Goal: Information Seeking & Learning: Learn about a topic

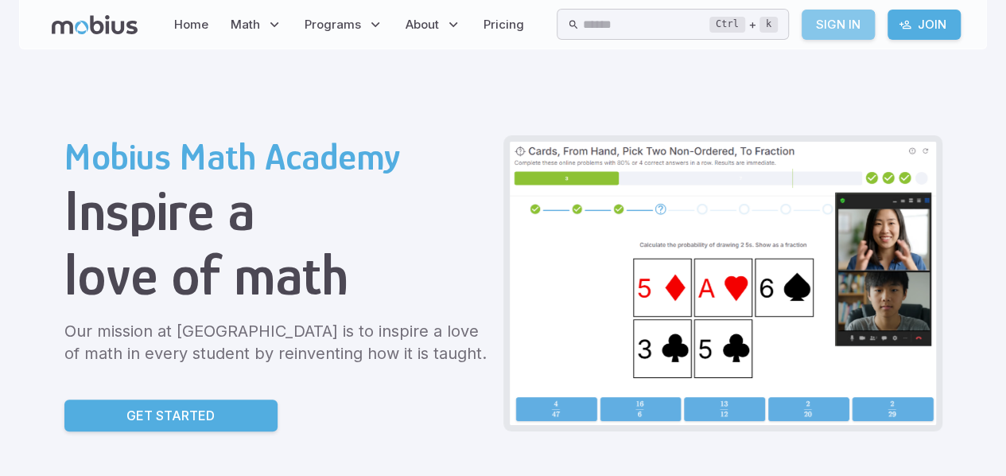
click at [831, 33] on link "Sign In" at bounding box center [838, 25] width 73 height 30
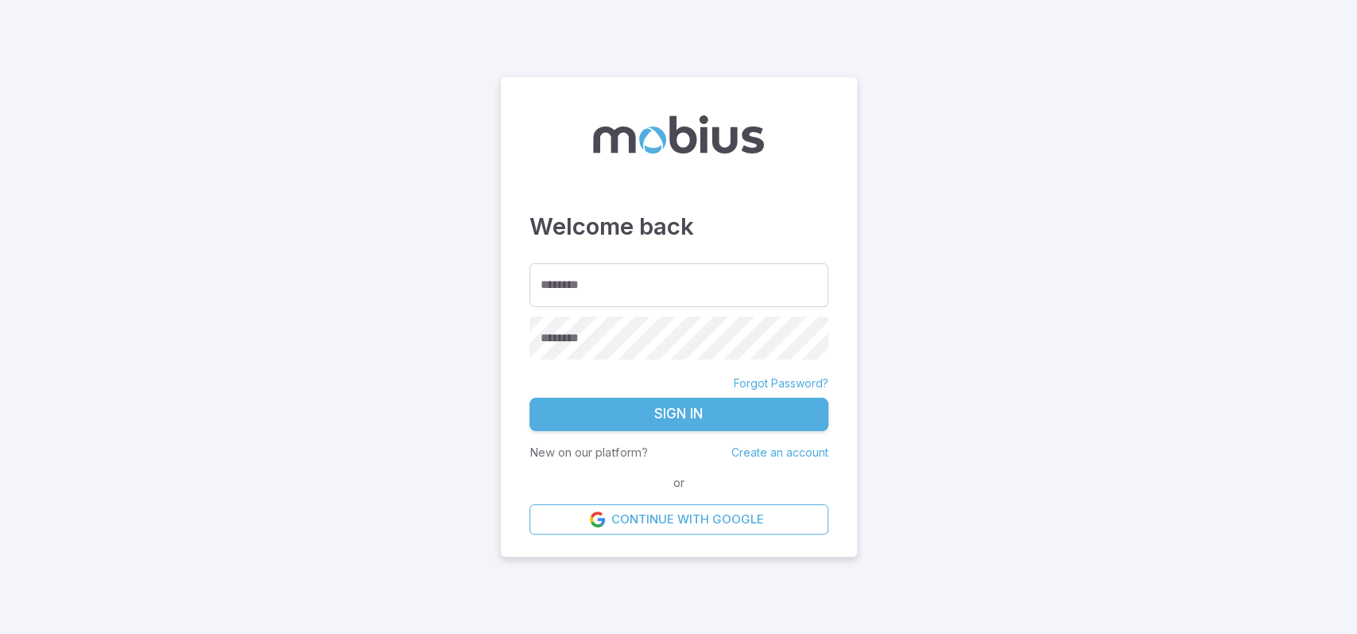
type input "**********"
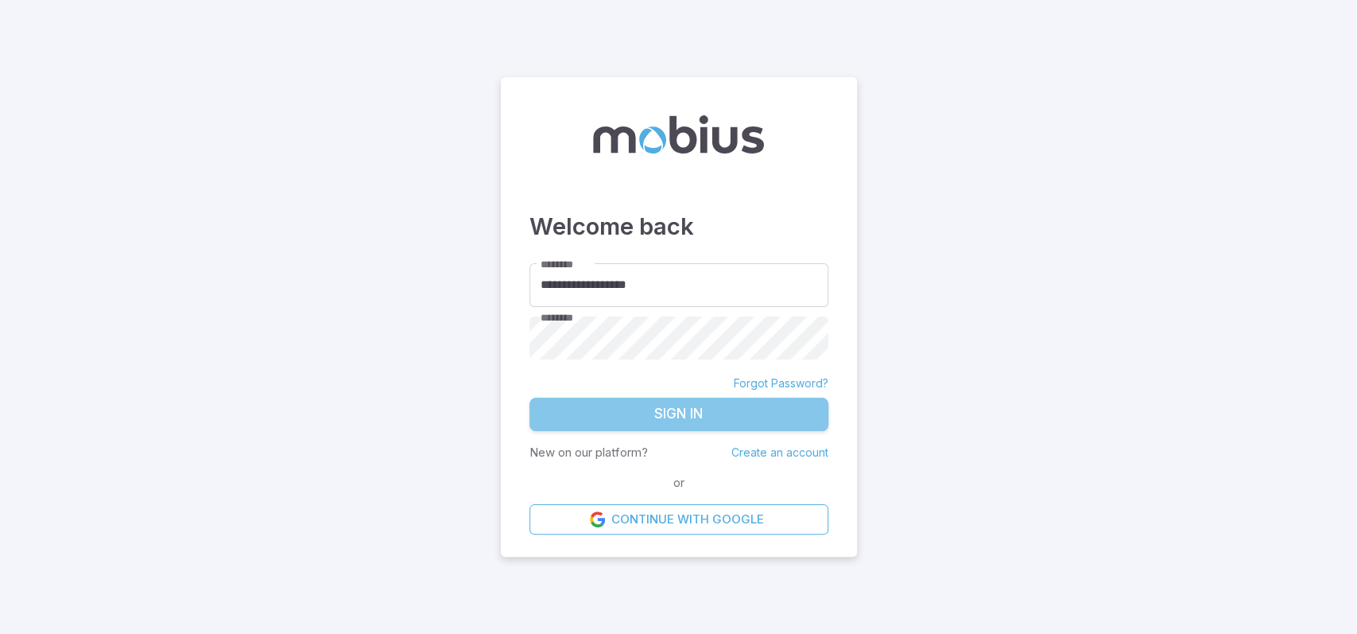
click at [690, 418] on button "Sign In" at bounding box center [679, 414] width 299 height 33
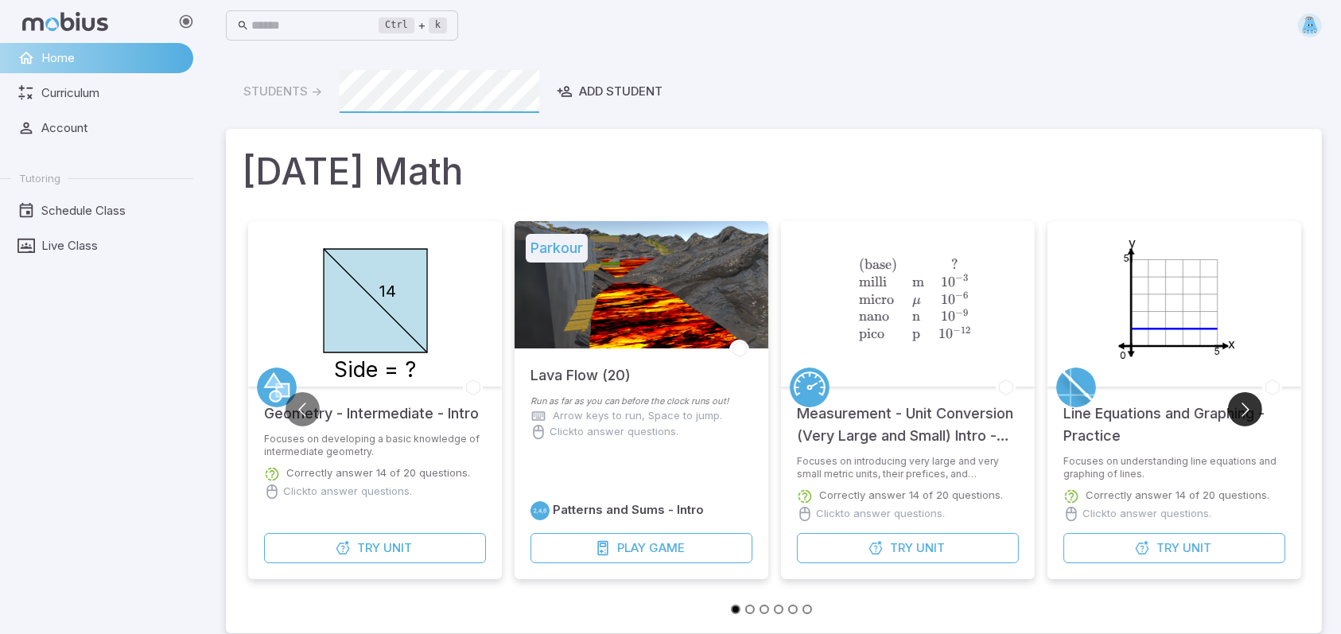
click at [1247, 401] on button "Go to next slide" at bounding box center [1245, 409] width 34 height 34
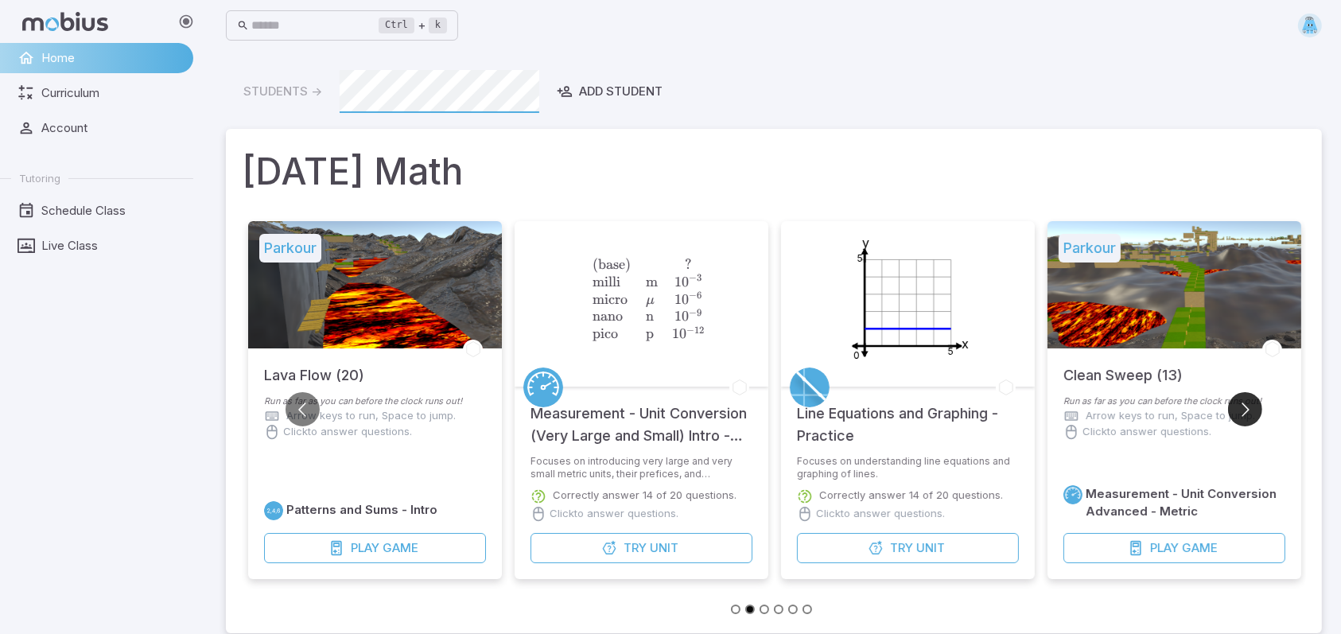
click at [1247, 401] on button "Go to next slide" at bounding box center [1245, 409] width 34 height 34
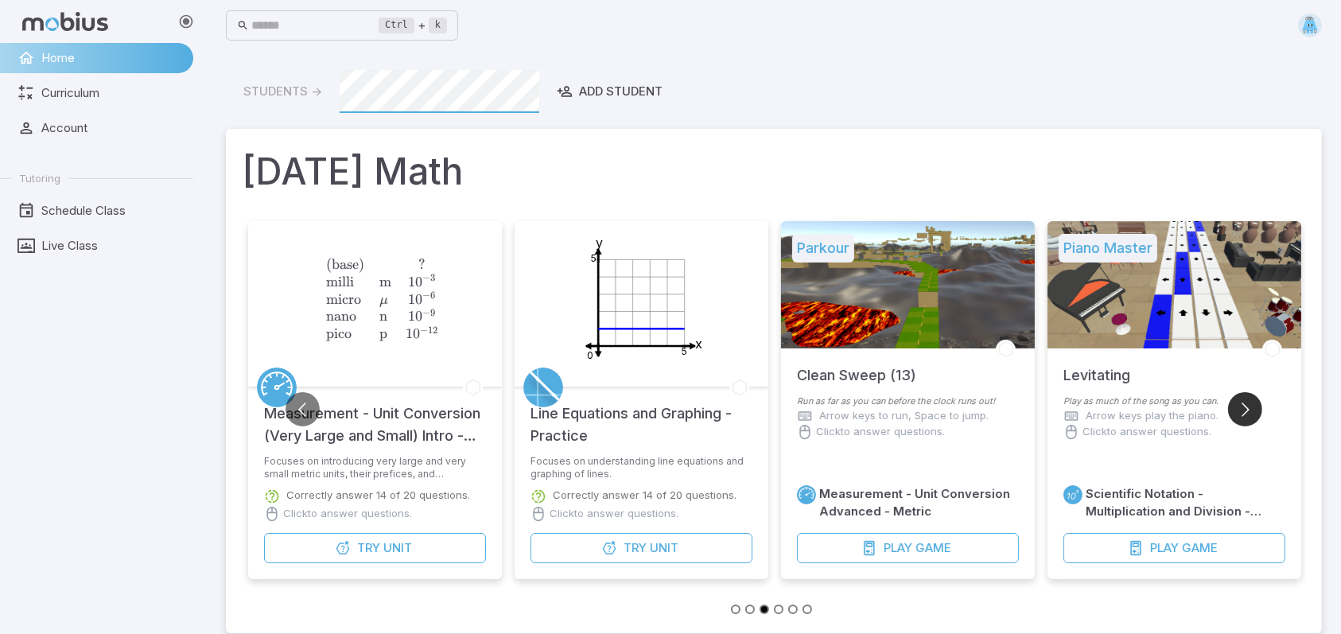
click at [1247, 401] on button "Go to next slide" at bounding box center [1245, 409] width 34 height 34
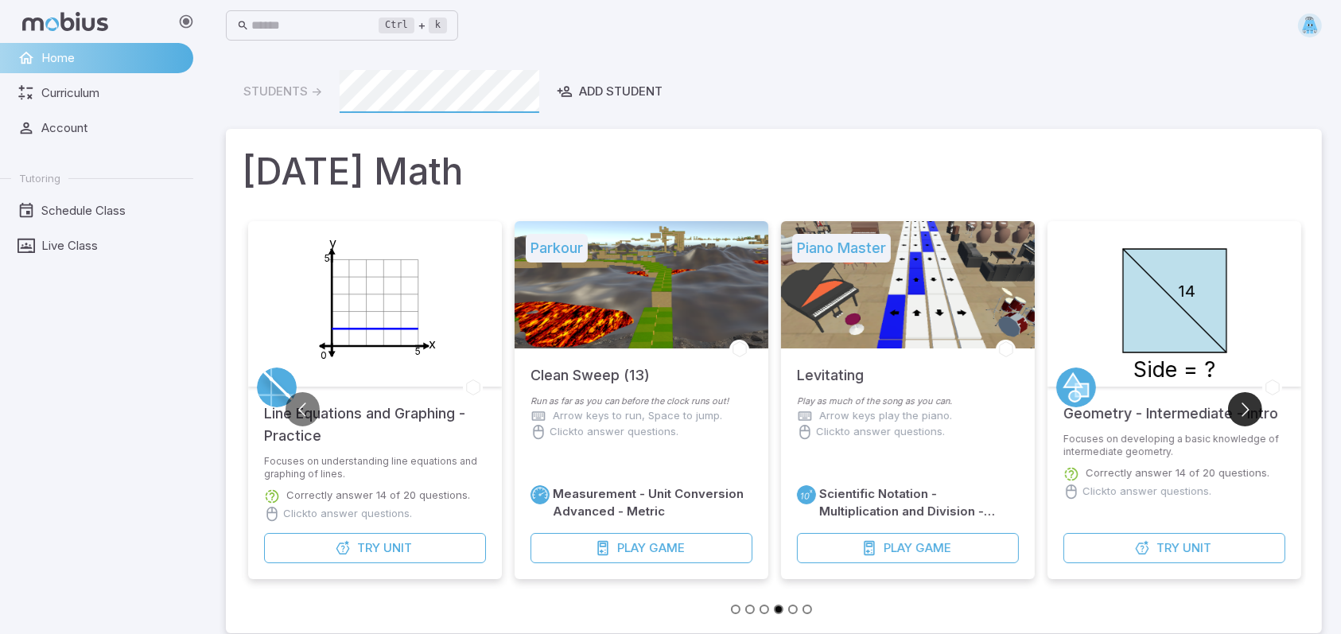
click at [1247, 401] on button "Go to next slide" at bounding box center [1245, 409] width 34 height 34
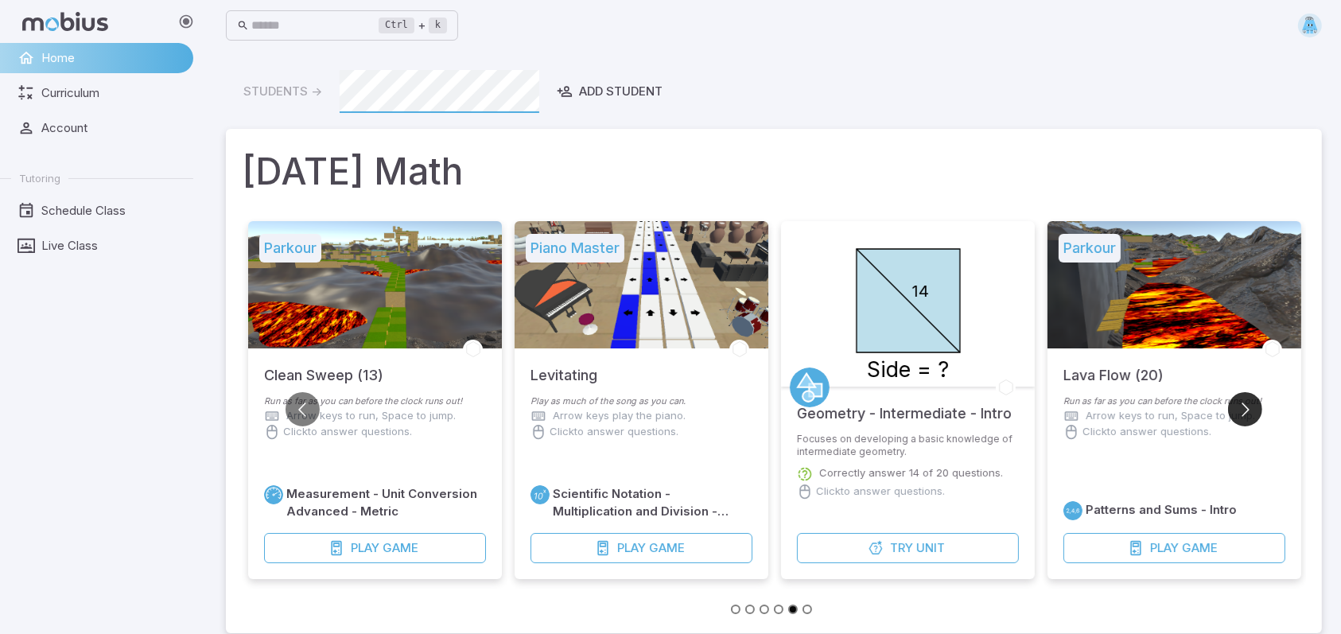
click at [1247, 401] on button "Go to next slide" at bounding box center [1245, 409] width 34 height 34
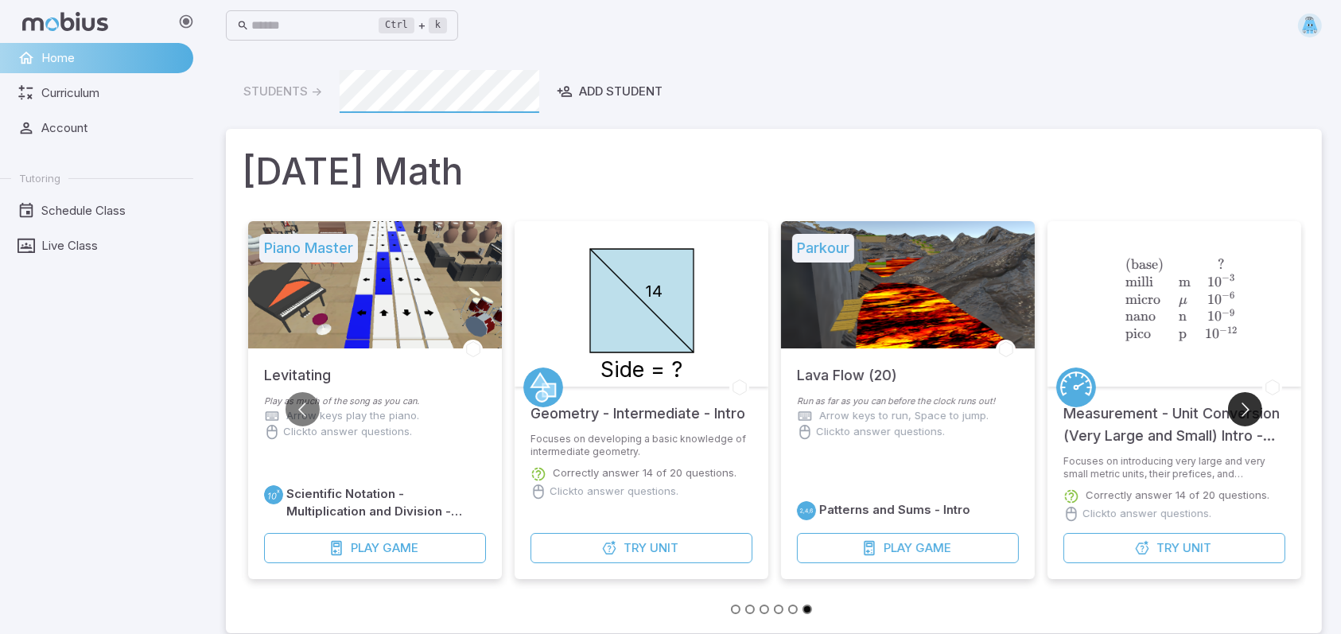
click at [1247, 397] on button "Go to next slide" at bounding box center [1245, 409] width 34 height 34
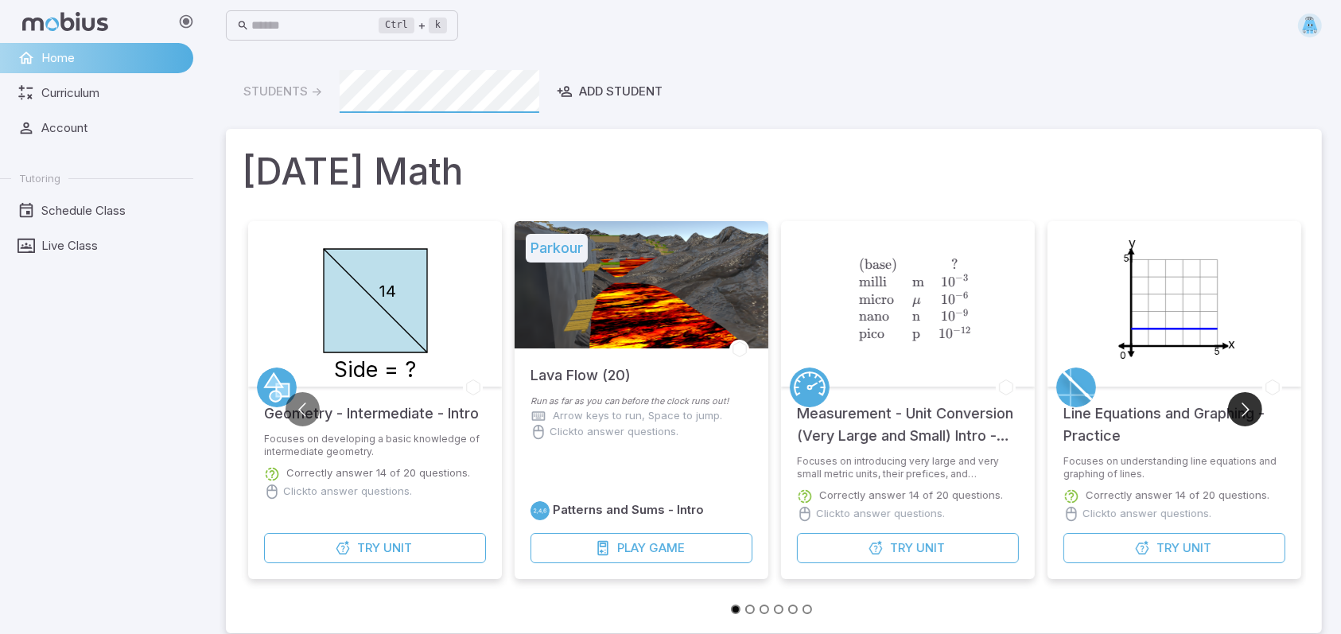
click at [1247, 395] on button "Go to next slide" at bounding box center [1245, 409] width 34 height 34
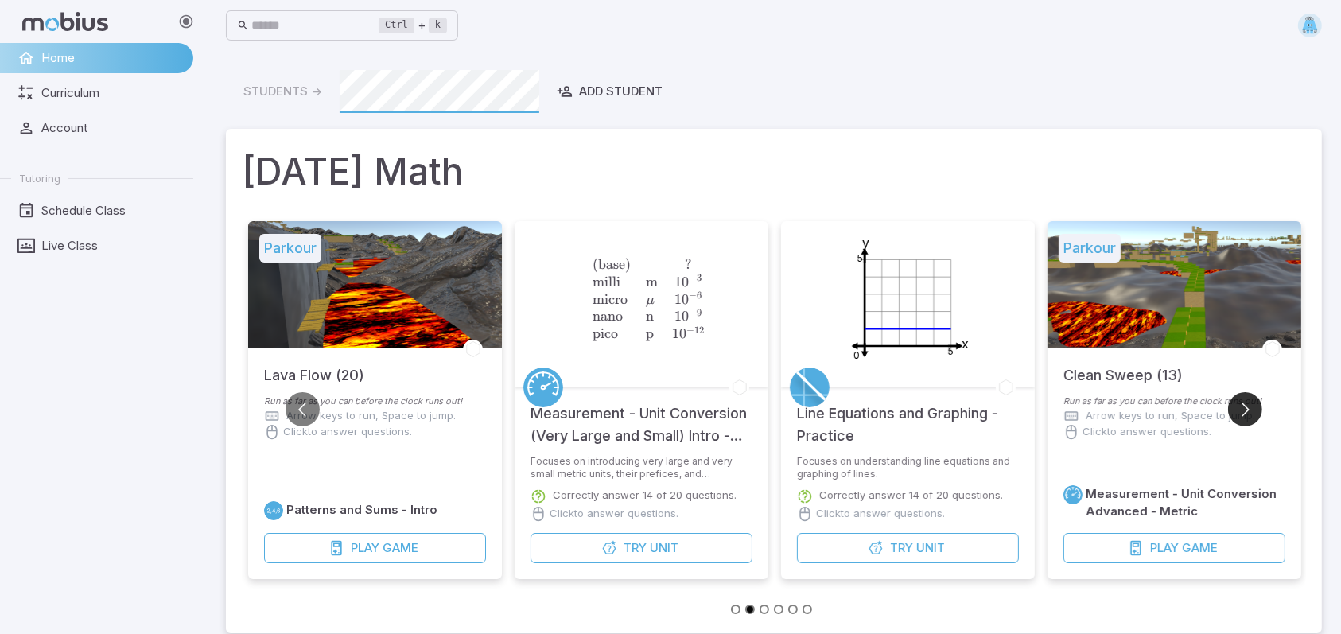
click at [1247, 395] on button "Go to next slide" at bounding box center [1245, 409] width 34 height 34
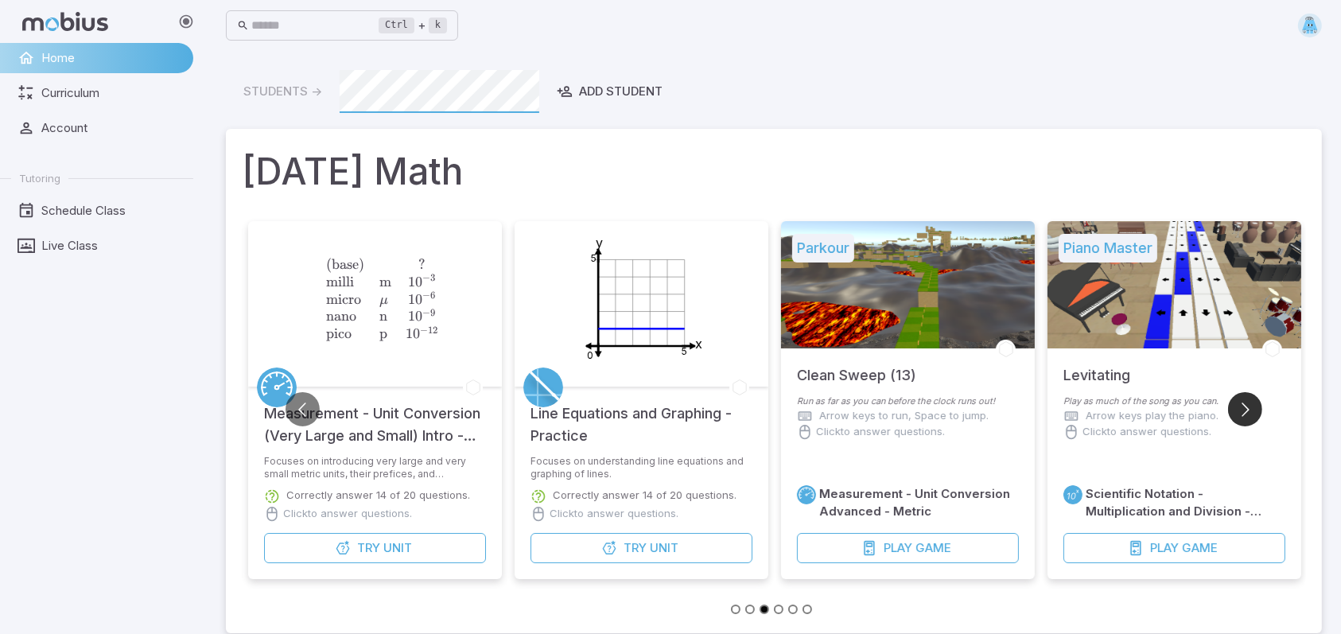
click at [1247, 395] on button "Go to next slide" at bounding box center [1245, 409] width 34 height 34
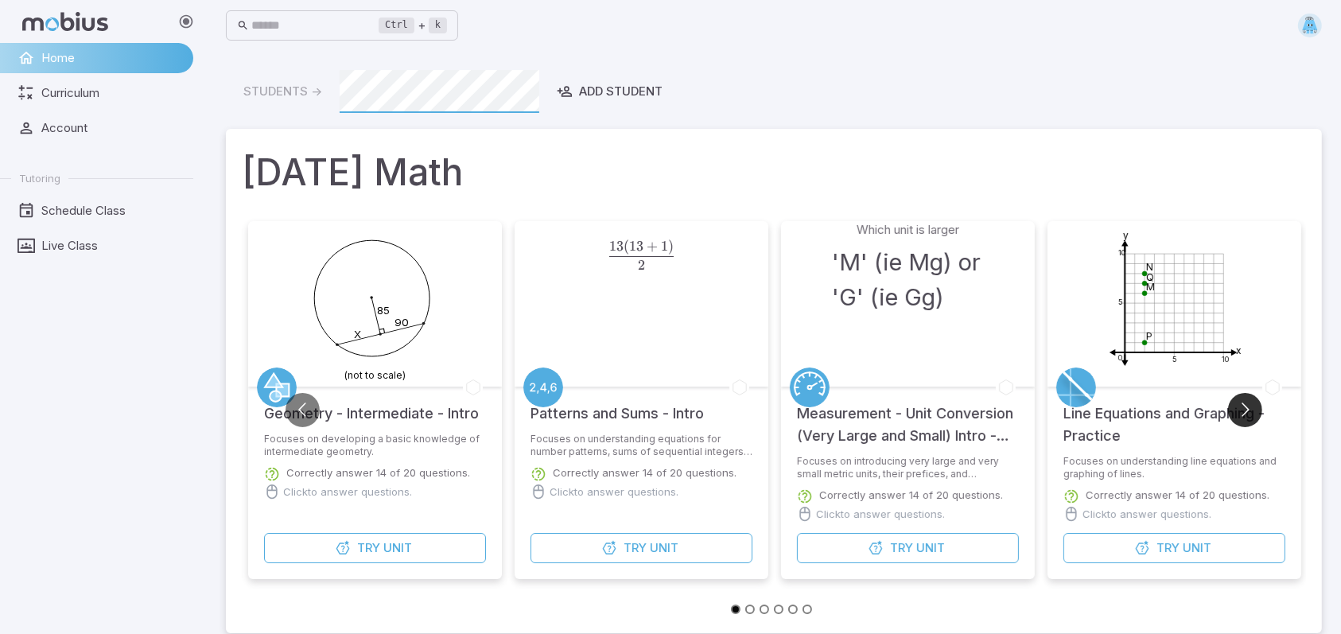
click at [1238, 399] on button "Go to next slide" at bounding box center [1245, 410] width 34 height 34
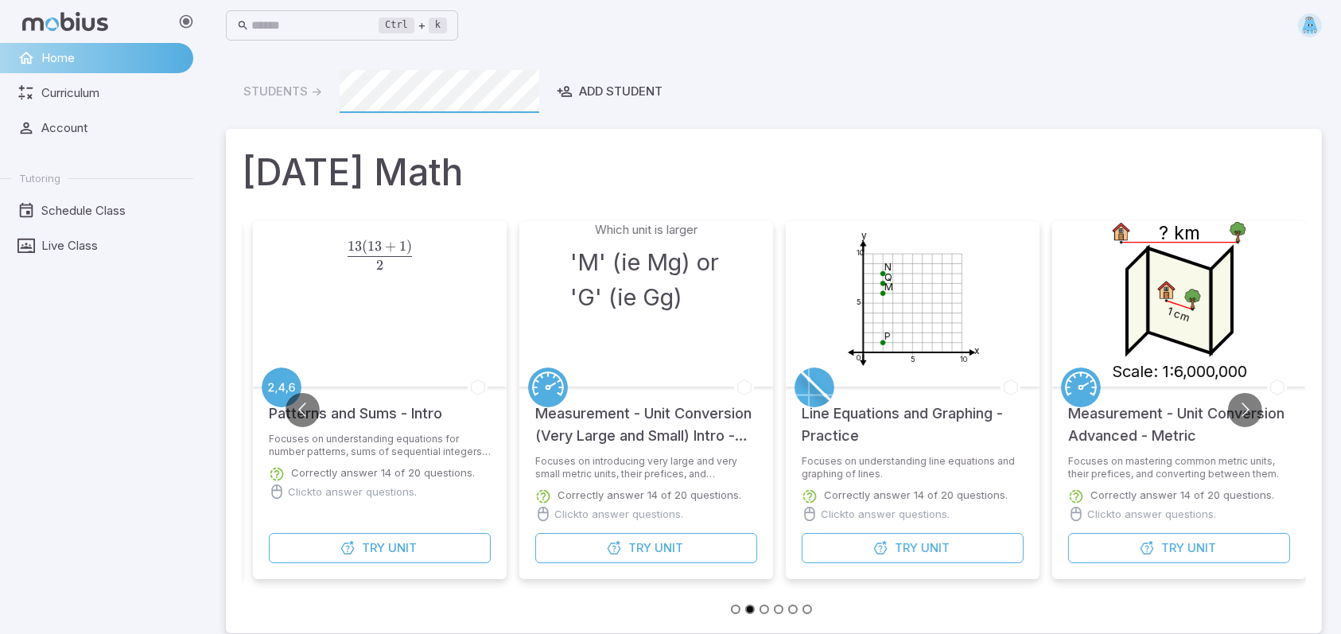
click at [1187, 289] on image at bounding box center [1192, 298] width 21 height 21
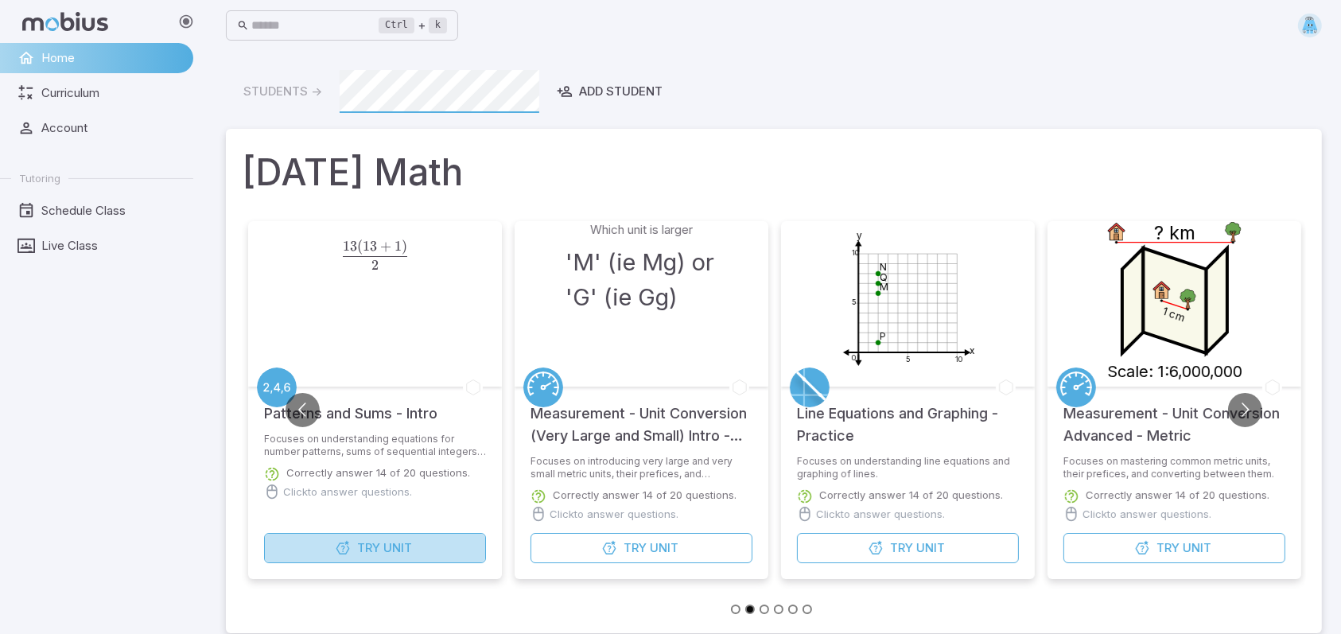
click at [350, 545] on button "Try Unit" at bounding box center [375, 548] width 222 height 30
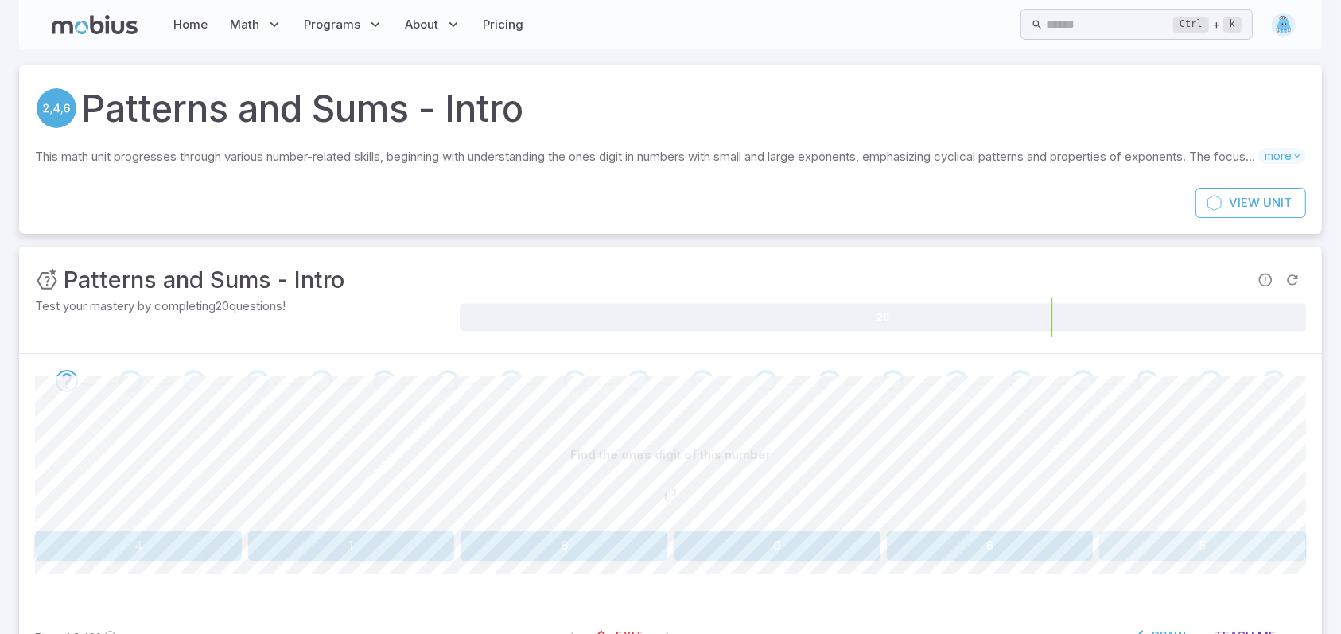
click at [1128, 538] on button "5" at bounding box center [1202, 545] width 207 height 30
click at [204, 532] on button "6" at bounding box center [138, 545] width 207 height 30
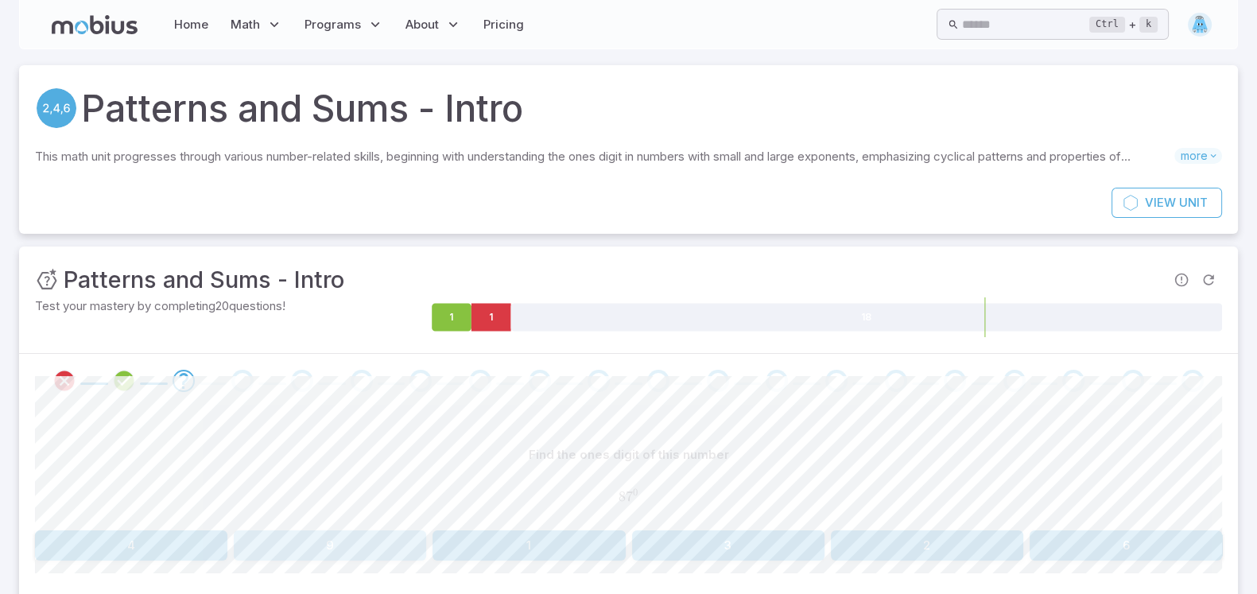
click at [338, 549] on button "9" at bounding box center [330, 545] width 192 height 30
click at [1172, 539] on button "4" at bounding box center [1126, 545] width 192 height 30
click at [922, 552] on button "8" at bounding box center [927, 545] width 192 height 30
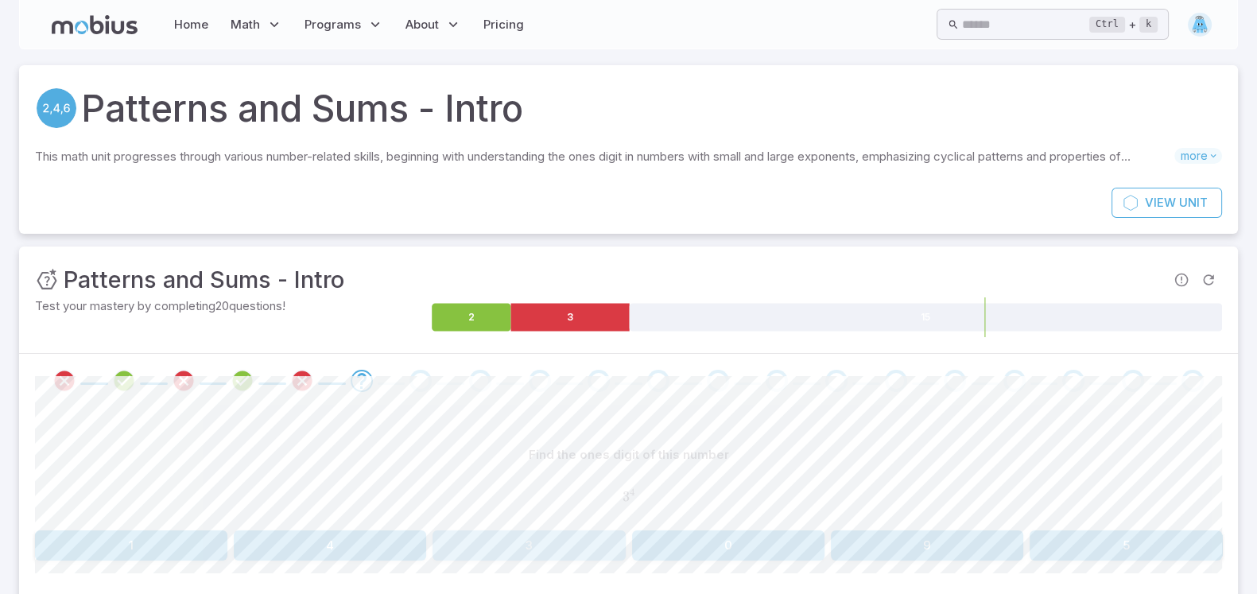
click at [558, 535] on button "3" at bounding box center [529, 545] width 192 height 30
click at [367, 533] on button "6" at bounding box center [330, 545] width 192 height 30
drag, startPoint x: 590, startPoint y: 528, endPoint x: 489, endPoint y: 526, distance: 101.0
click at [506, 520] on div "Find the ones digit of this number 7 4 2 74^{2} 7 4 2 5 3 6 1 4 7" at bounding box center [628, 500] width 1187 height 121
drag, startPoint x: 962, startPoint y: 452, endPoint x: 974, endPoint y: 452, distance: 12.0
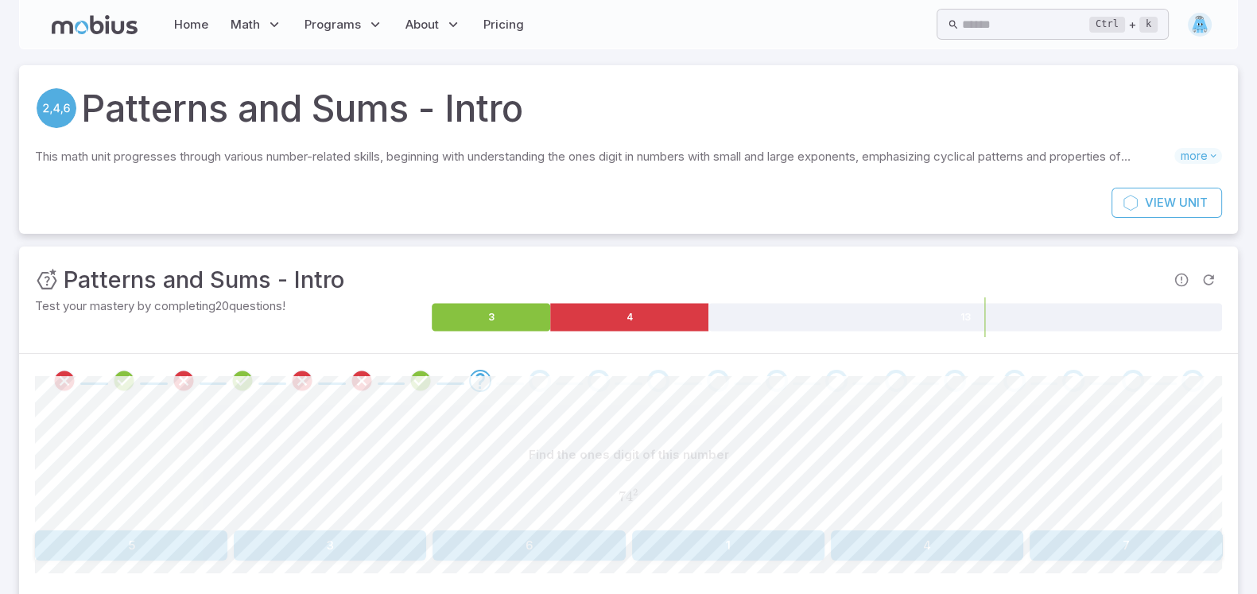
click at [970, 452] on div "Find the ones digit of this number" at bounding box center [628, 455] width 1187 height 30
click at [973, 537] on button "4" at bounding box center [927, 545] width 192 height 30
click at [262, 542] on button "4" at bounding box center [330, 545] width 192 height 30
click at [318, 537] on button "0" at bounding box center [330, 545] width 192 height 30
